Goal: Find specific page/section: Find specific page/section

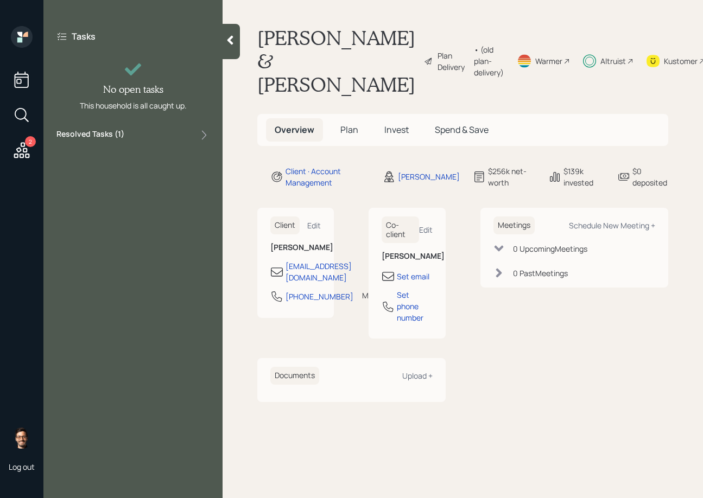
click at [129, 136] on div "Resolved Tasks ( 1 )" at bounding box center [132, 135] width 153 height 13
